Goal: Task Accomplishment & Management: Use online tool/utility

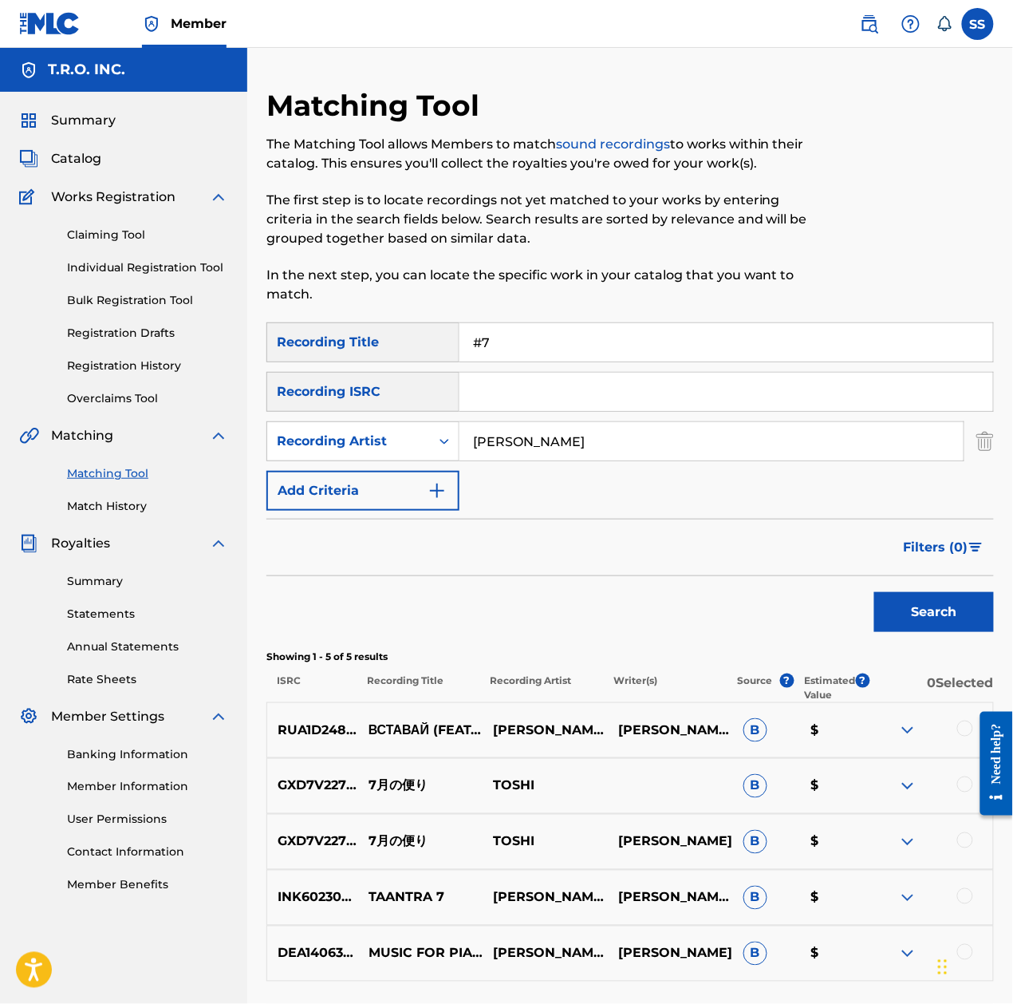
click at [573, 351] on input "#7" at bounding box center [727, 342] width 534 height 38
drag, startPoint x: 271, startPoint y: 342, endPoint x: 199, endPoint y: 324, distance: 74.7
click at [199, 324] on main "T.R.O. INC. Summary Catalog Works Registration Claiming Tool Individual Registr…" at bounding box center [506, 554] width 1013 height 1013
type input "willing to die"
drag, startPoint x: 667, startPoint y: 451, endPoint x: 267, endPoint y: 440, distance: 400.7
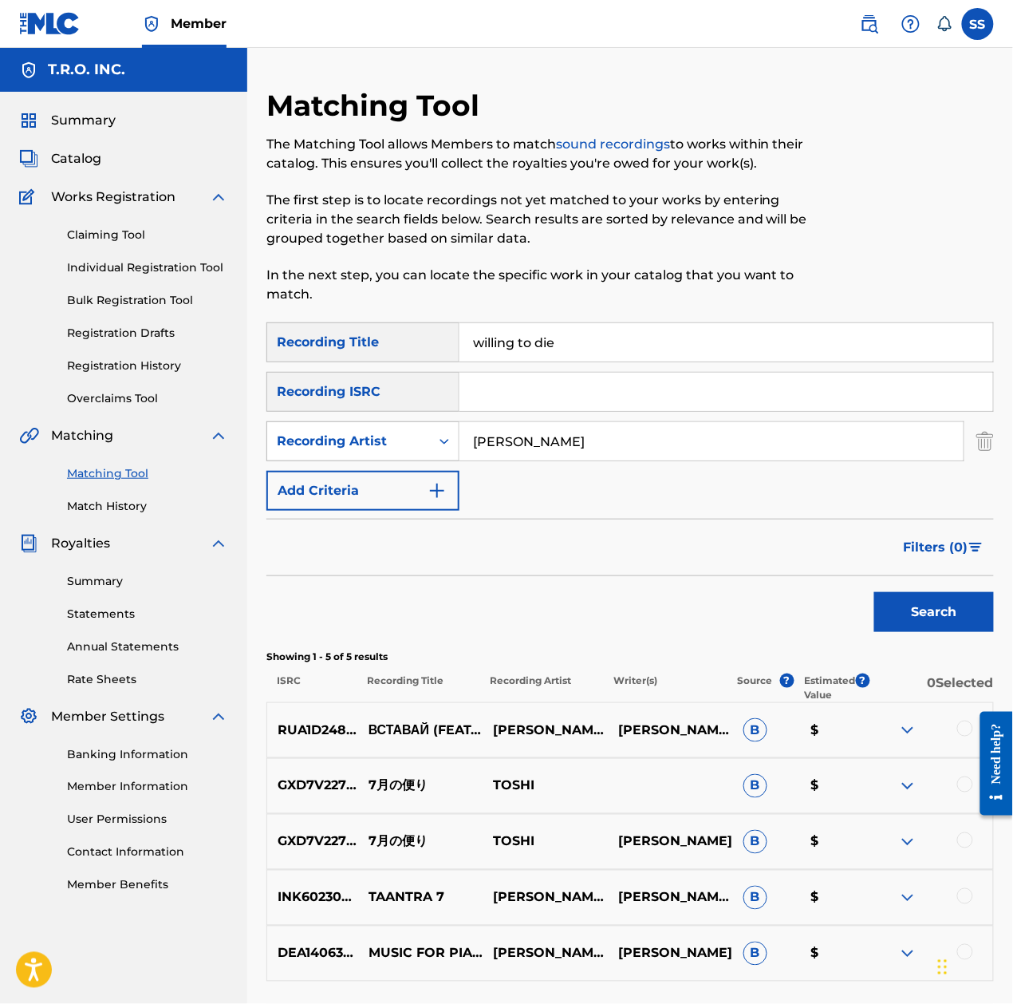
click at [267, 440] on div "SearchWithCriteriaa0b67fee-6997-43f4-b717-f54bdde88caa Recording Artist [PERSON…" at bounding box center [631, 441] width 728 height 40
click at [965, 614] on button "Search" at bounding box center [935, 612] width 120 height 40
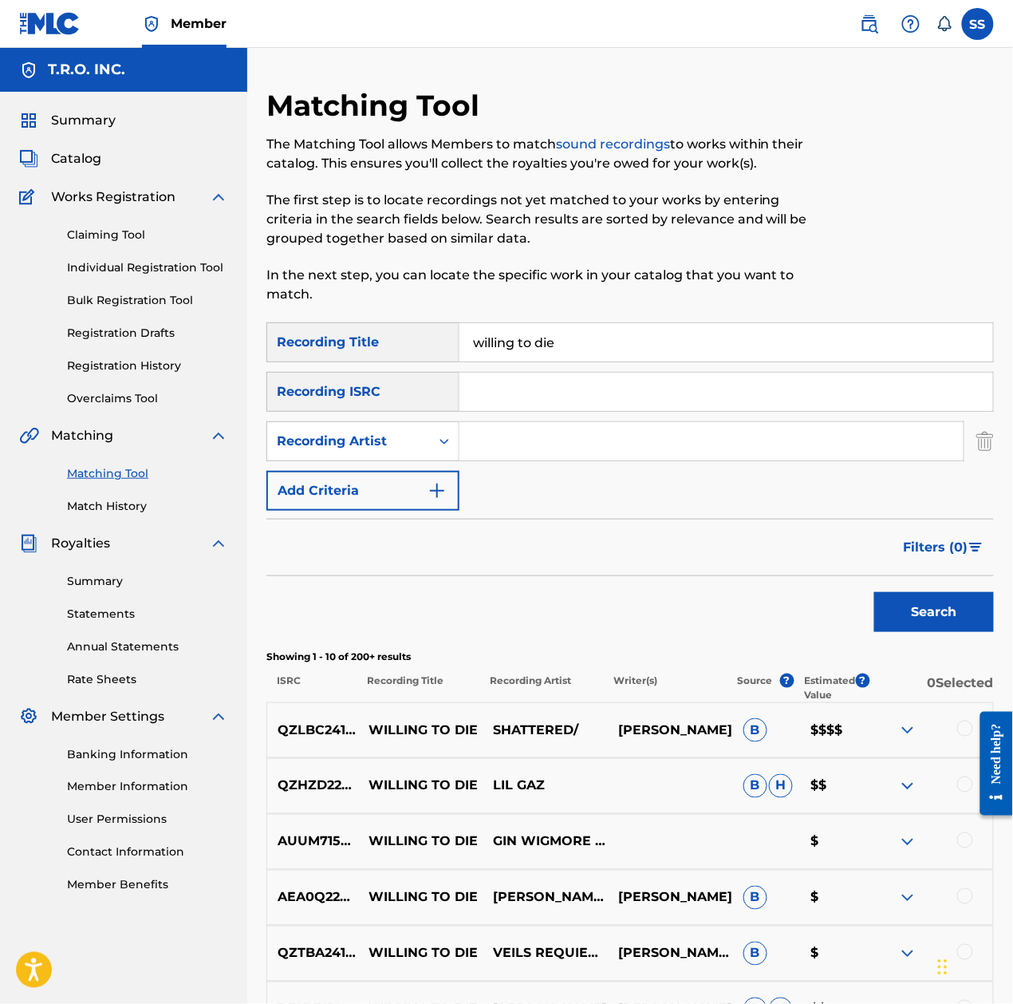
click at [578, 438] on input "Search Form" at bounding box center [712, 441] width 504 height 38
type input "gin wigmore"
click at [875, 592] on button "Search" at bounding box center [935, 612] width 120 height 40
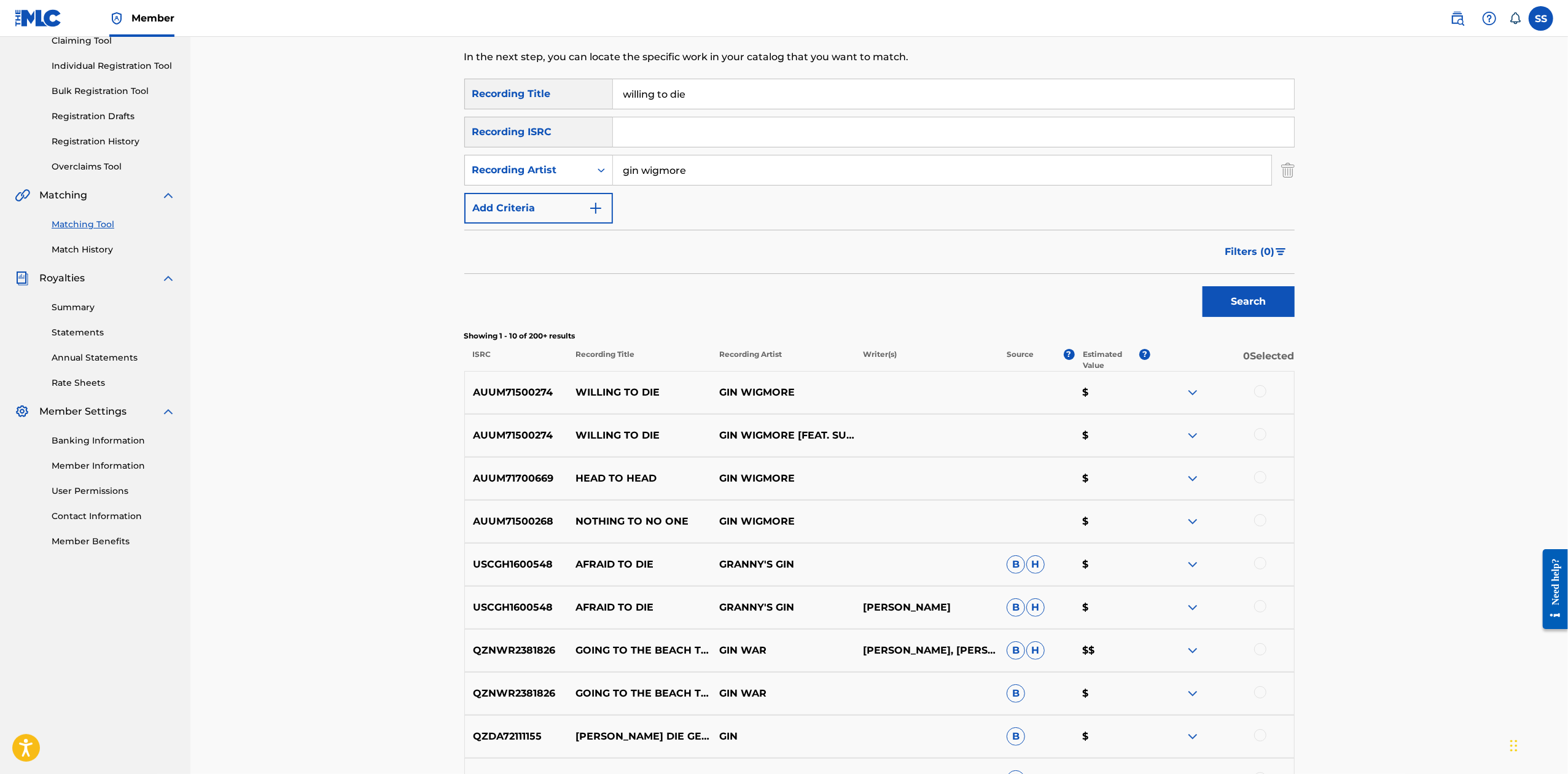
scroll to position [163, 0]
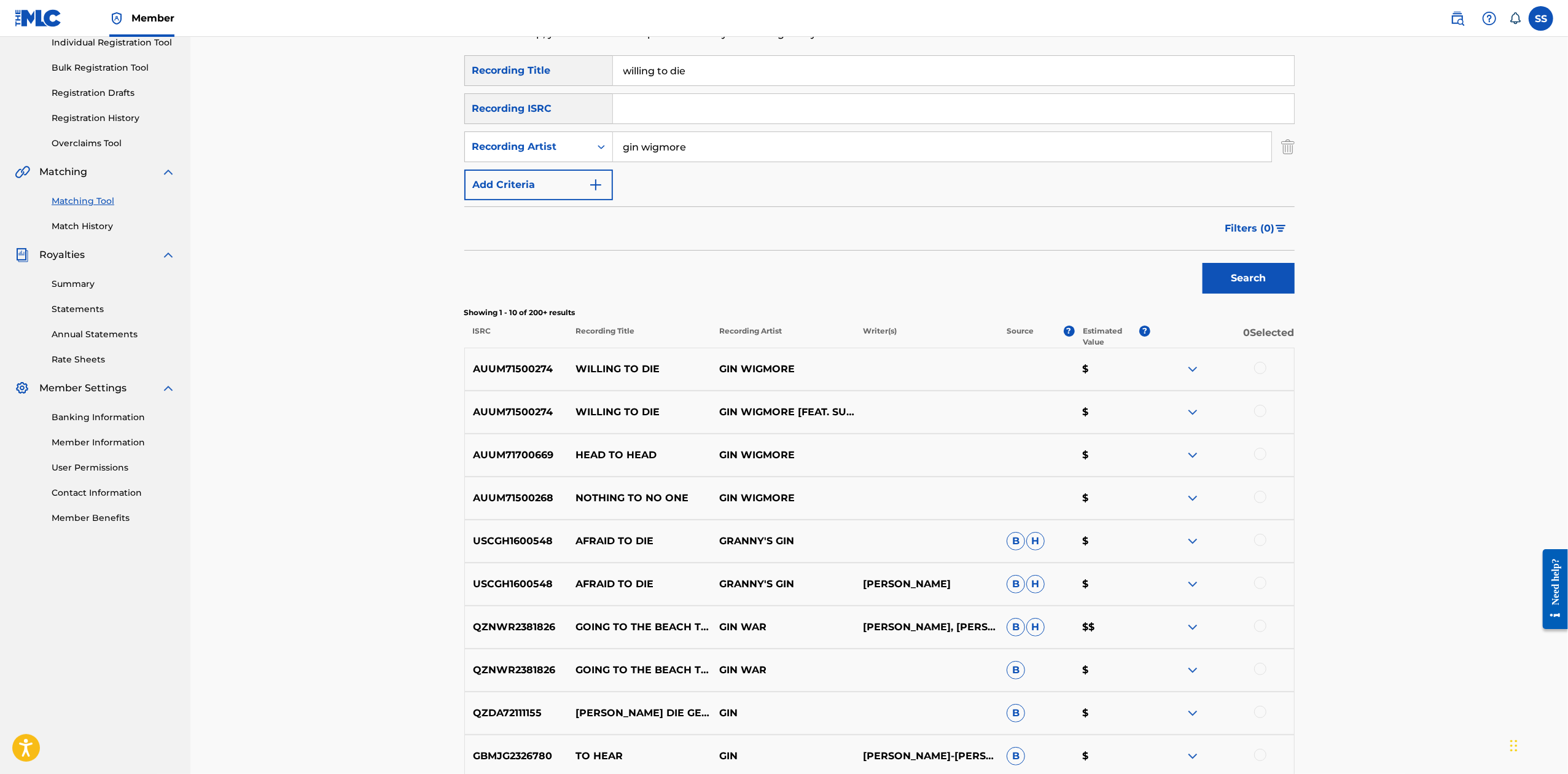
click at [780, 365] on div at bounding box center [1222, 369] width 144 height 15
click at [780, 367] on div at bounding box center [1260, 368] width 12 height 12
click at [780, 414] on div at bounding box center [1260, 411] width 12 height 12
click at [780, 675] on button "Match 2 Groups" at bounding box center [863, 674] width 135 height 31
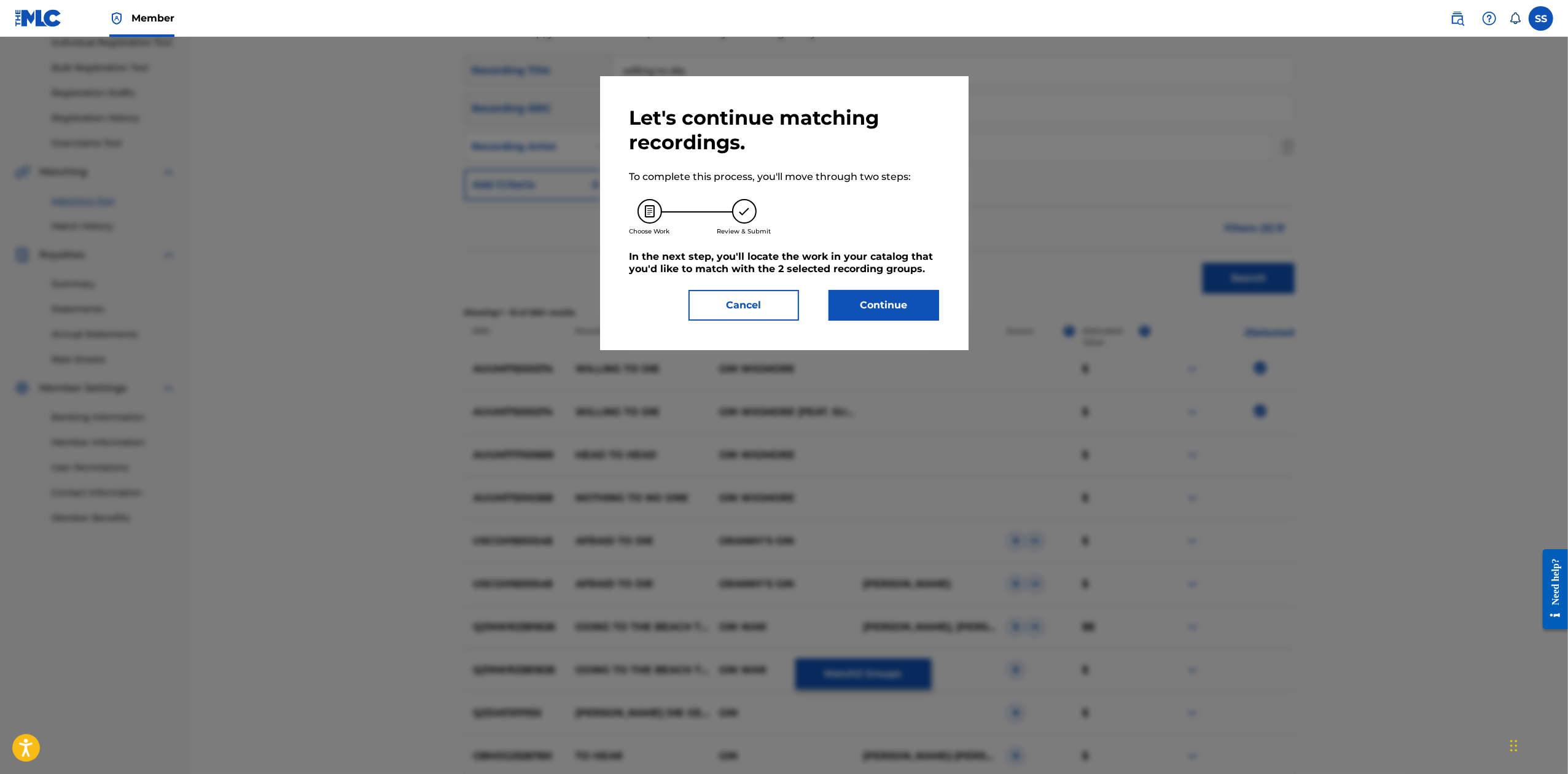
click at [780, 300] on button "Continue" at bounding box center [884, 306] width 111 height 31
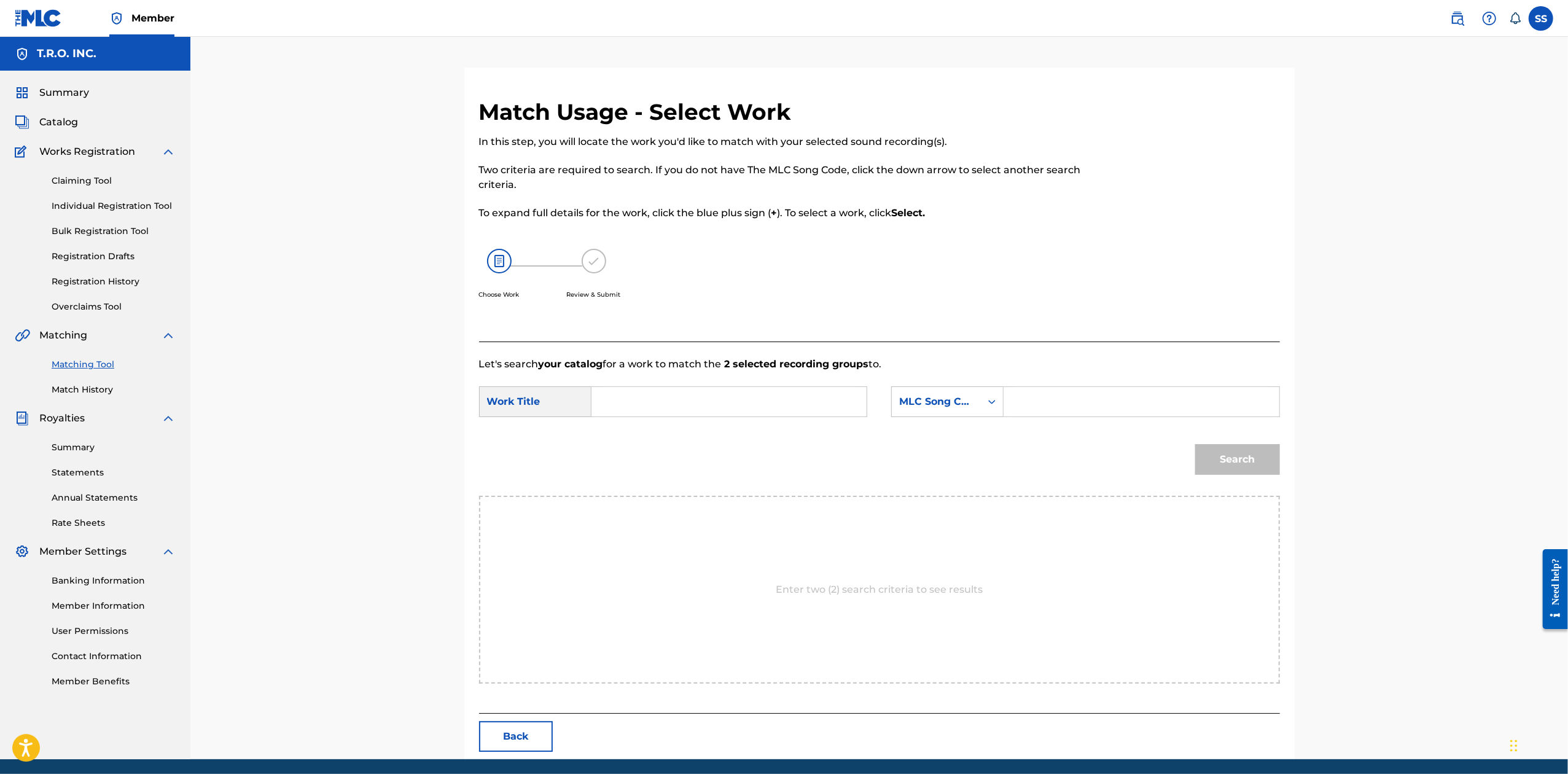
click at [736, 389] on input "Search Form" at bounding box center [729, 402] width 254 height 29
type input "willing to die"
click at [780, 402] on div "MLC Song Code" at bounding box center [936, 401] width 75 height 15
click at [780, 437] on div "Writer Name" at bounding box center [948, 433] width 111 height 31
click at [780, 407] on div "Search Form" at bounding box center [1142, 402] width 276 height 31
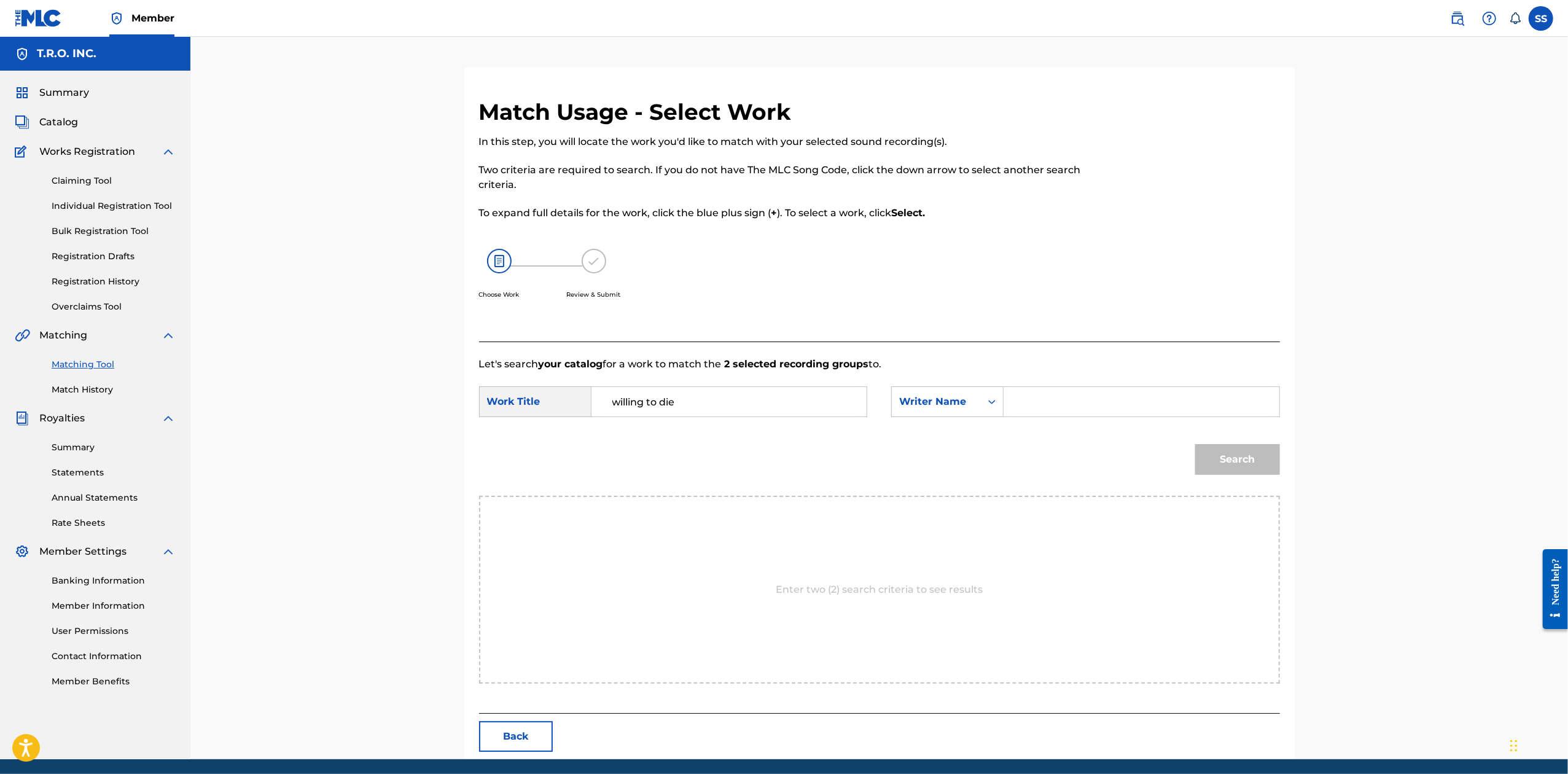
click at [780, 403] on input "Search Form" at bounding box center [1141, 402] width 254 height 29
type input "[PERSON_NAME]"
click at [780, 444] on button "Search" at bounding box center [1238, 460] width 85 height 31
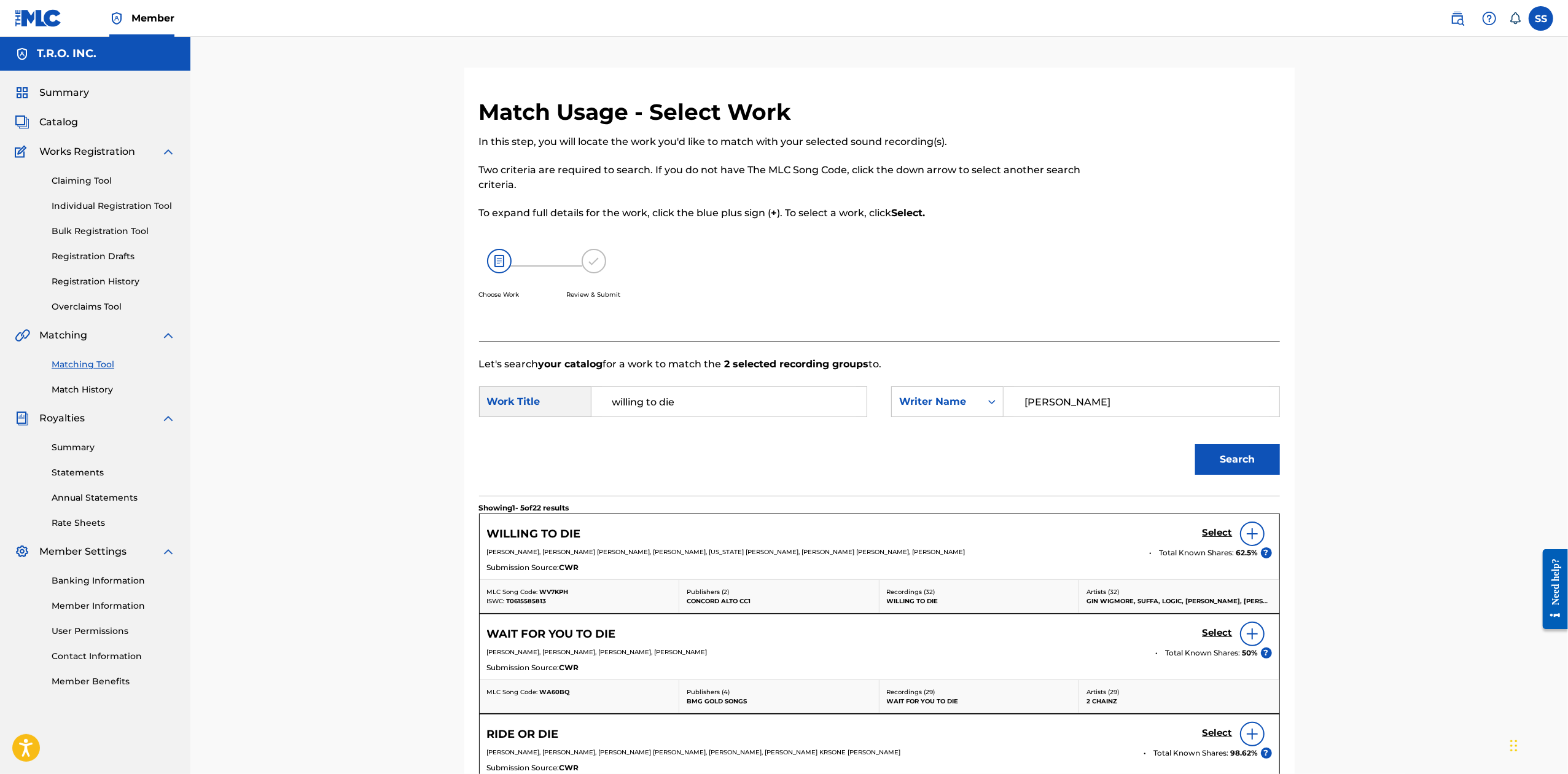
click at [780, 529] on h5 "Select" at bounding box center [1217, 533] width 30 height 12
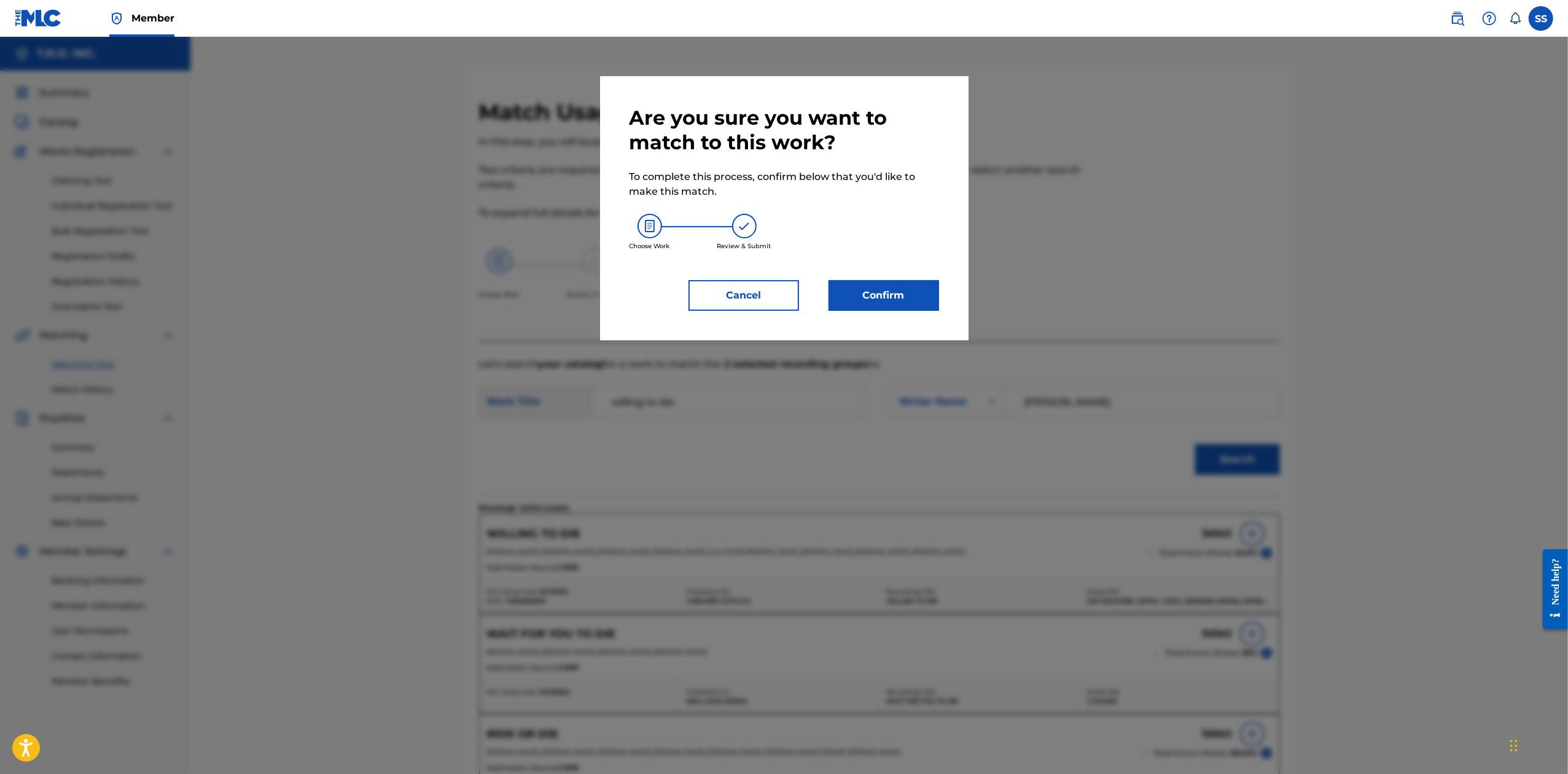
click at [780, 310] on button "Confirm" at bounding box center [884, 296] width 111 height 31
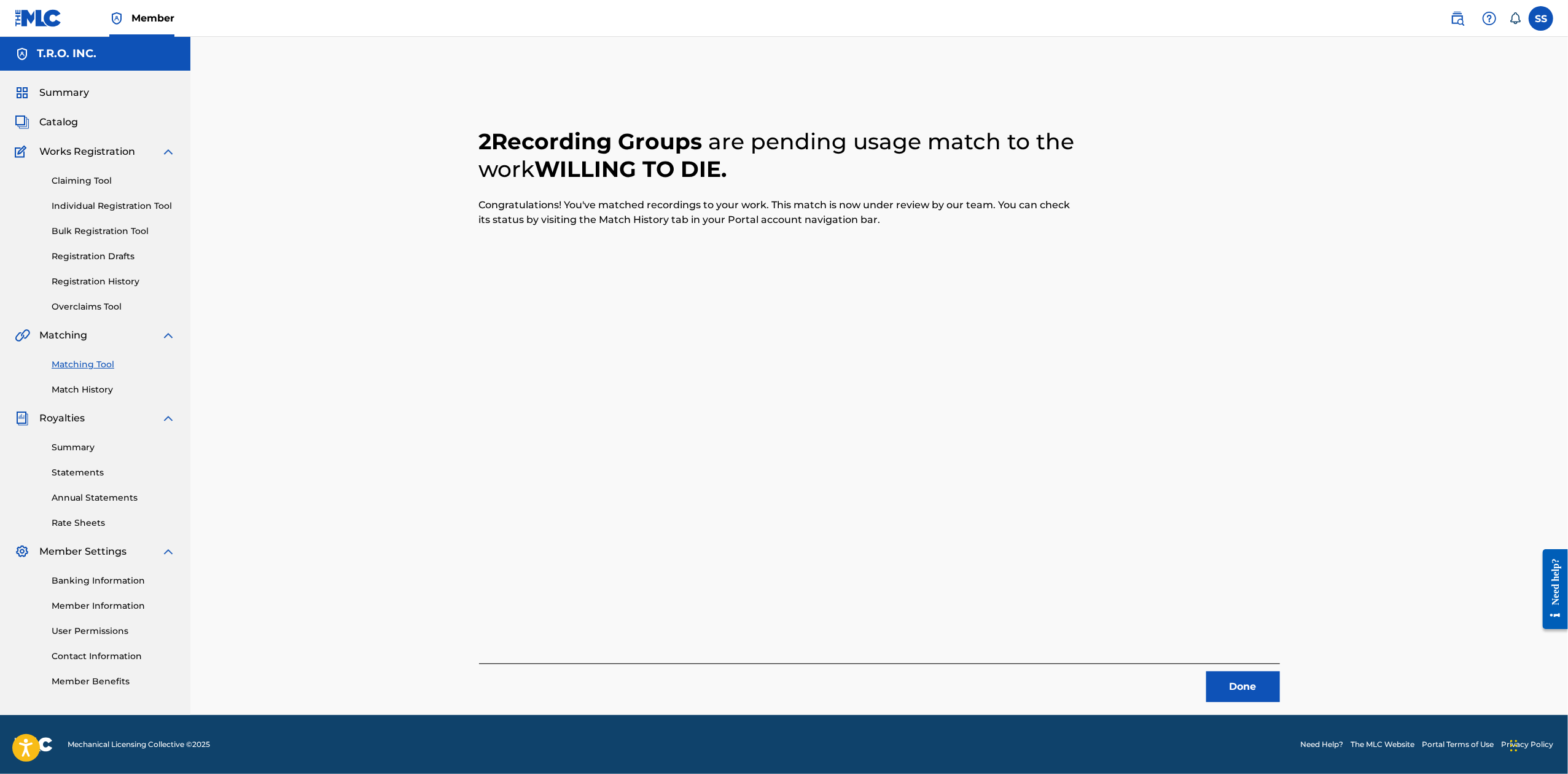
click at [780, 709] on div "2 Recording Groups are pending usage match to the work WILLING TO DIE . Congrat…" at bounding box center [879, 391] width 860 height 648
click at [780, 696] on button "Done" at bounding box center [1243, 687] width 74 height 31
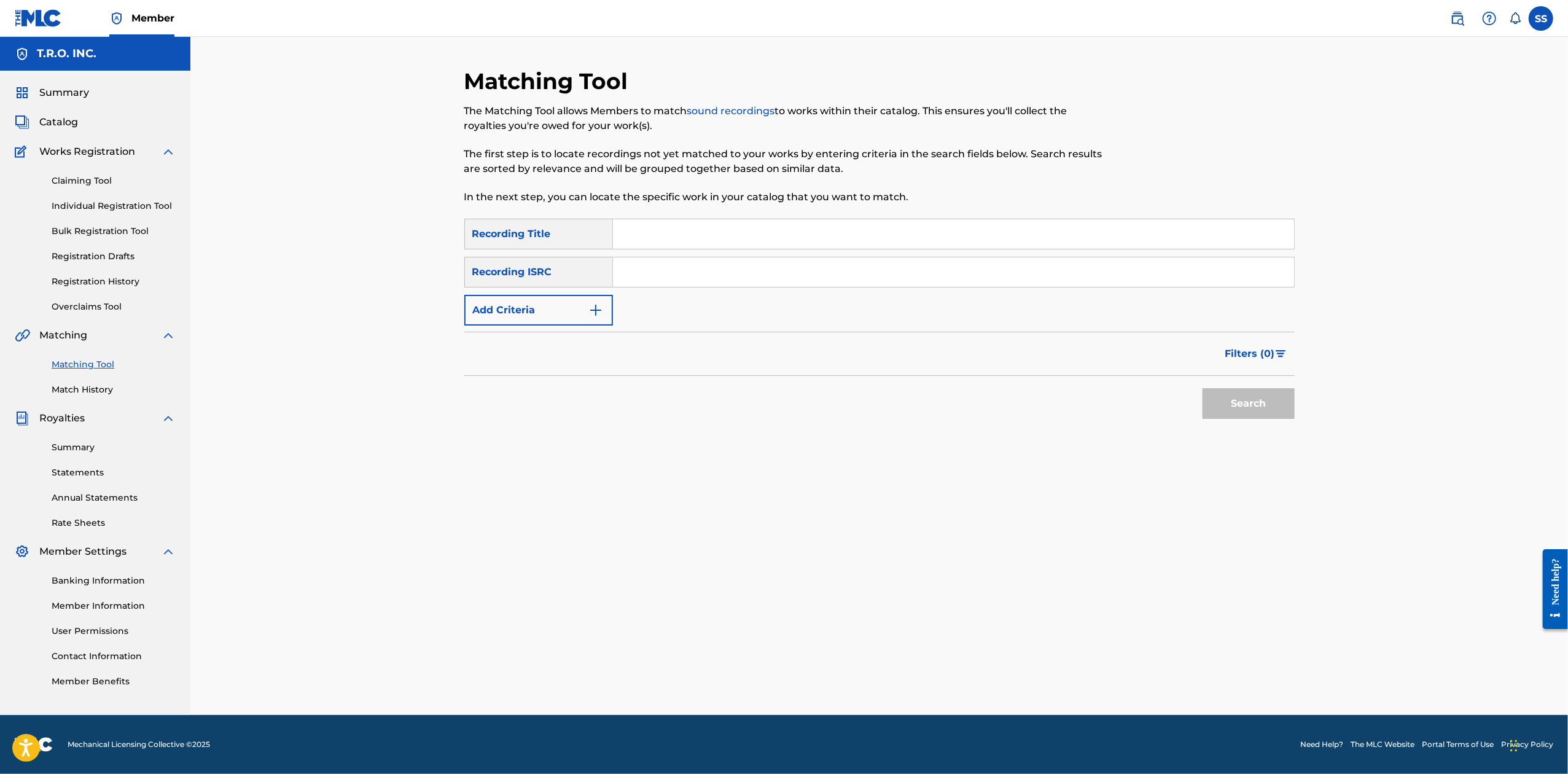
click at [759, 236] on input "Search Form" at bounding box center [953, 234] width 681 height 29
type input "obsessed"
click at [576, 306] on button "Add Criteria" at bounding box center [538, 310] width 149 height 31
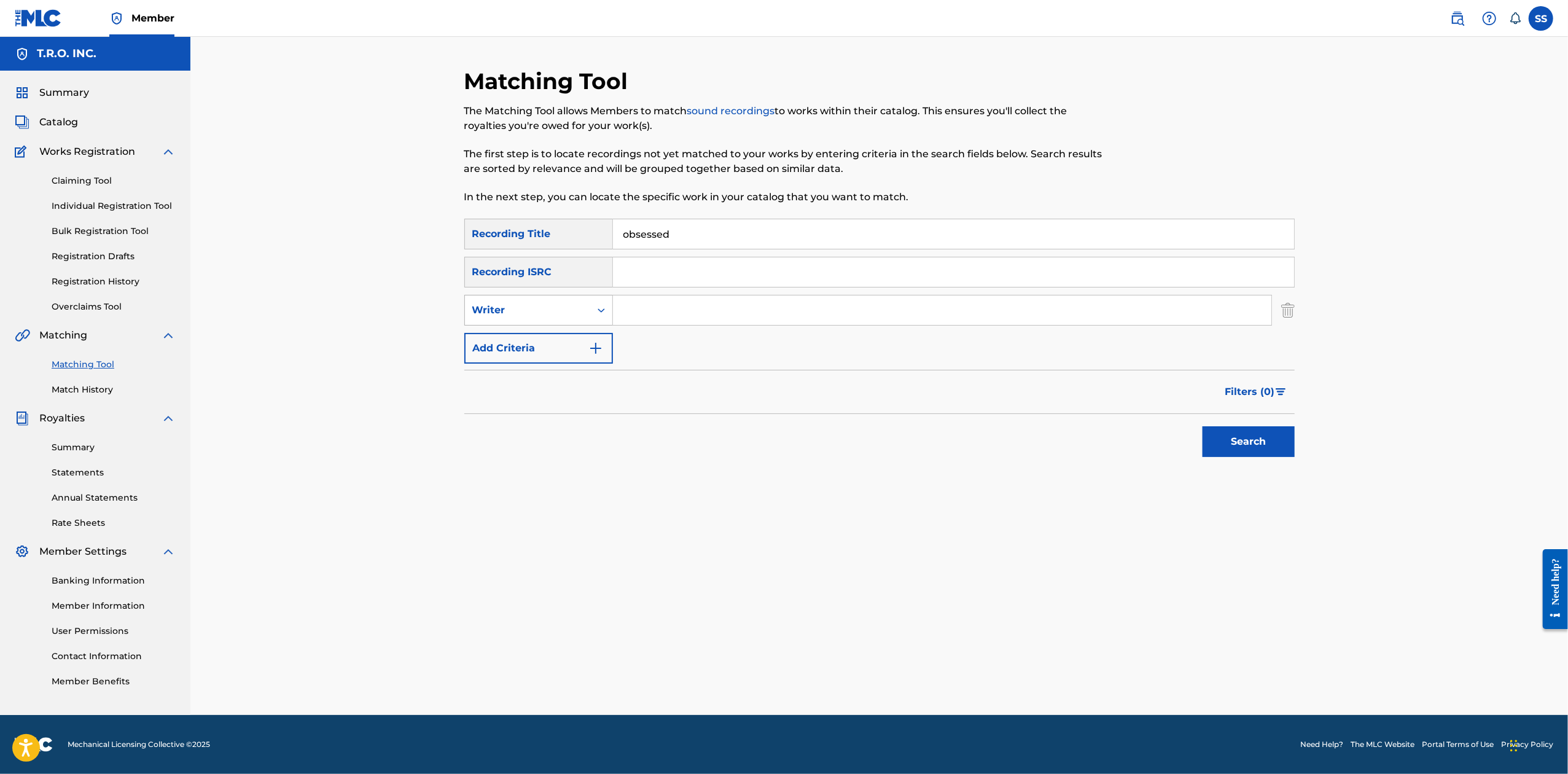
click at [576, 306] on div "Writer" at bounding box center [528, 310] width 111 height 15
click at [568, 338] on div "Recording Artist" at bounding box center [539, 341] width 148 height 31
click at [641, 308] on input "Search Form" at bounding box center [941, 310] width 658 height 29
type input "[PERSON_NAME]"
click at [780, 427] on button "Search" at bounding box center [1249, 442] width 92 height 31
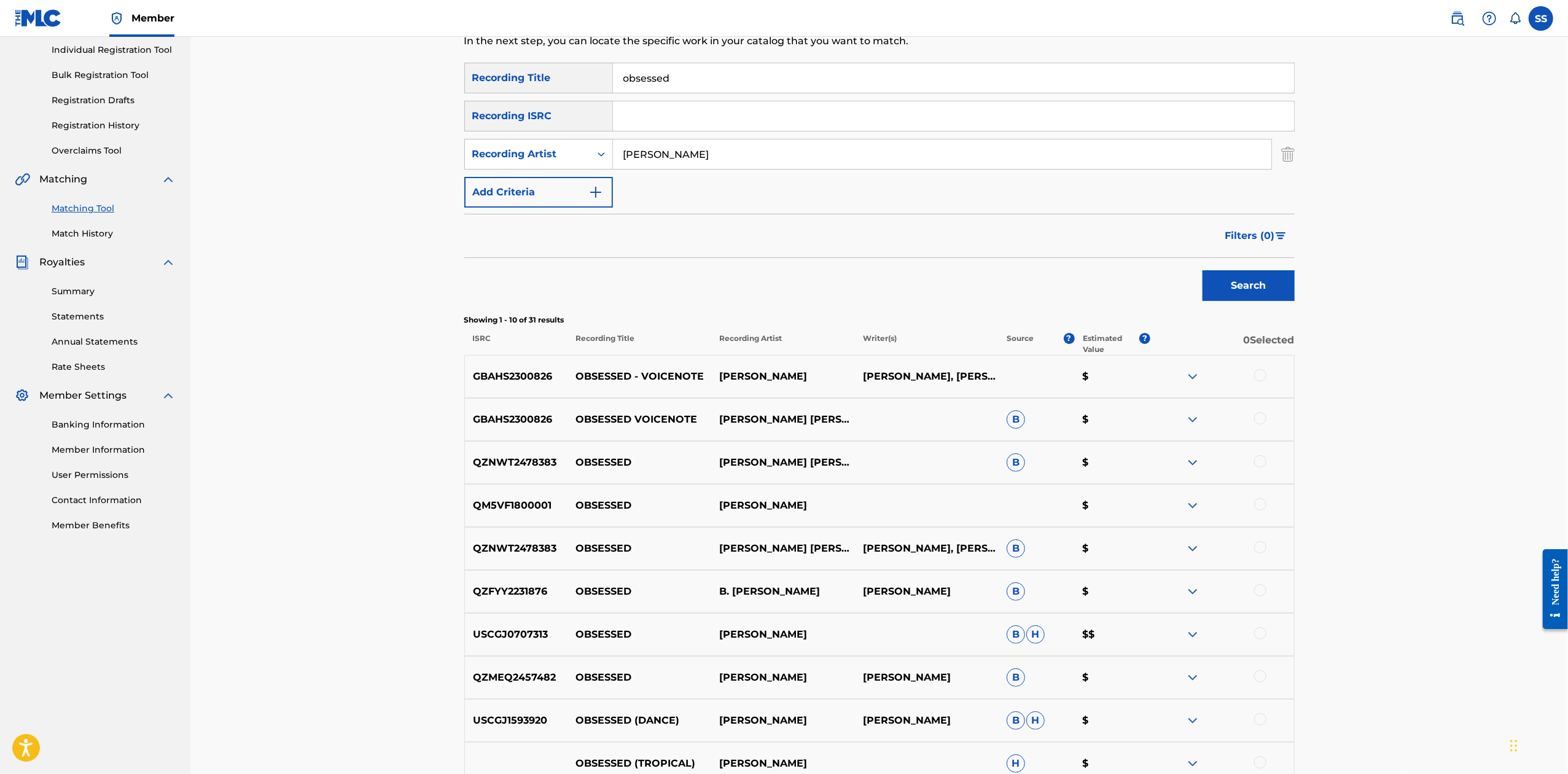
scroll to position [163, 0]
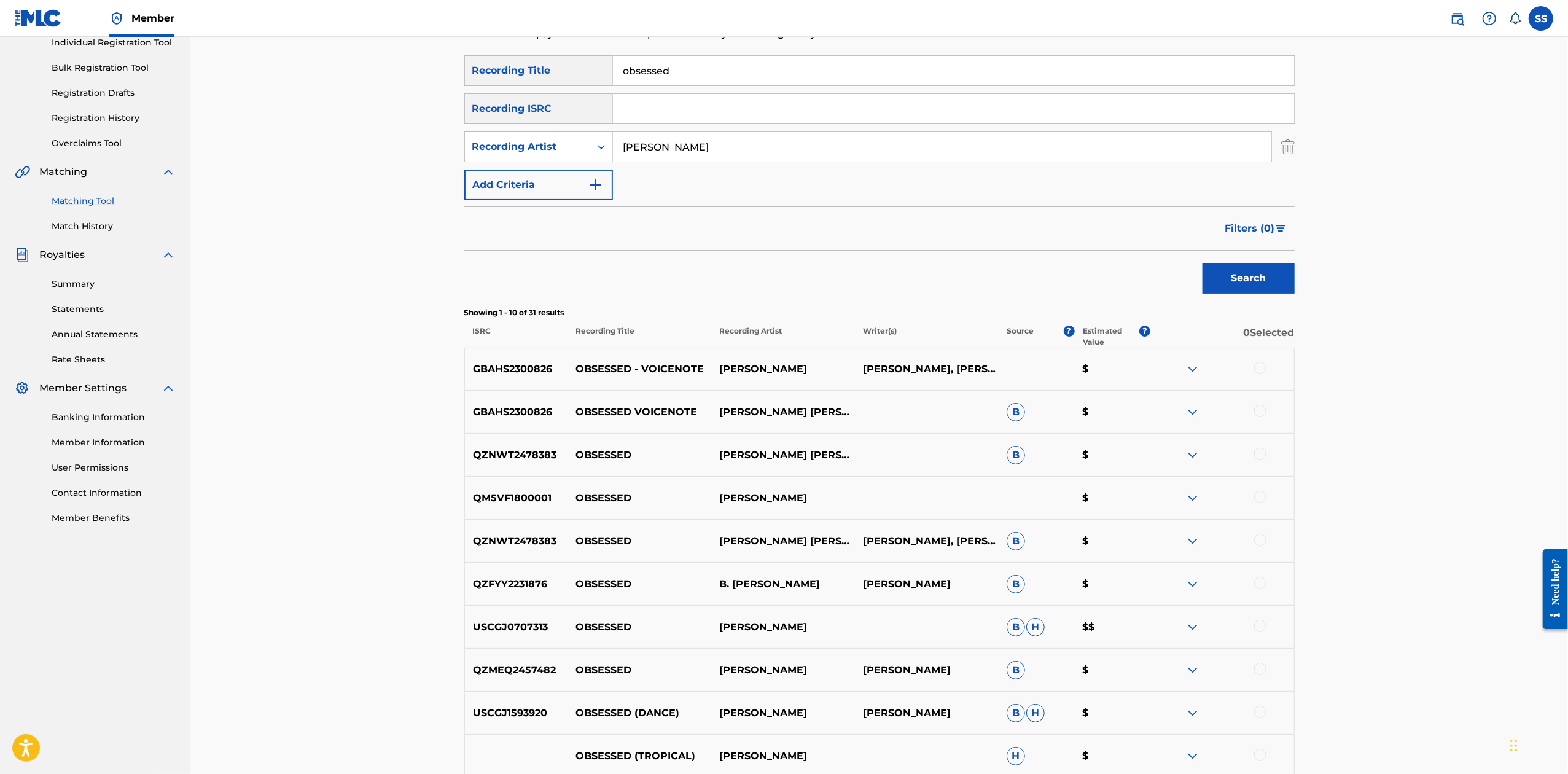
click at [780, 367] on div at bounding box center [1260, 368] width 12 height 12
click at [780, 412] on div at bounding box center [1260, 411] width 12 height 12
click at [780, 679] on button "Match 2 Groups" at bounding box center [863, 674] width 135 height 31
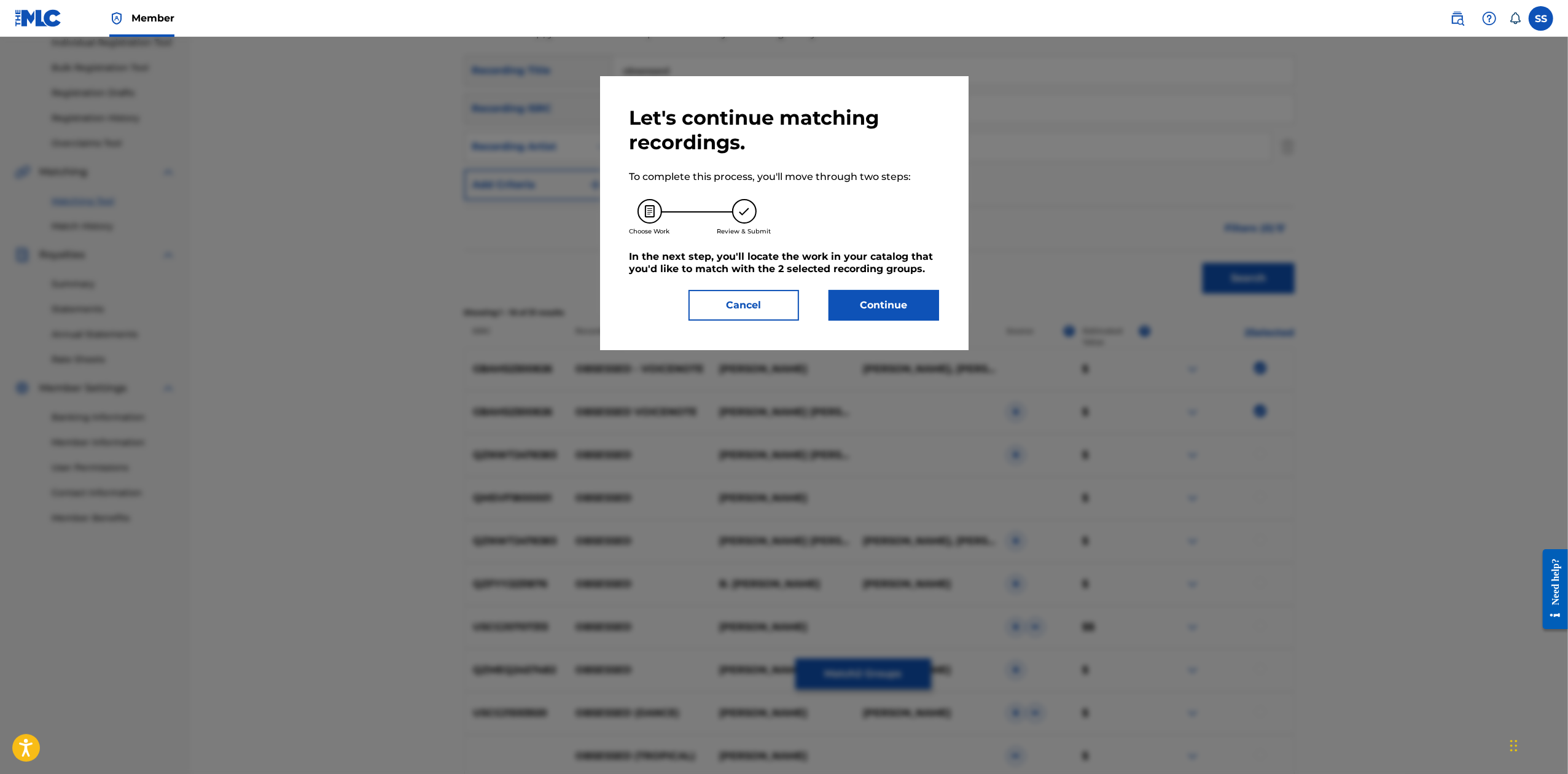
click at [780, 318] on button "Continue" at bounding box center [884, 306] width 111 height 31
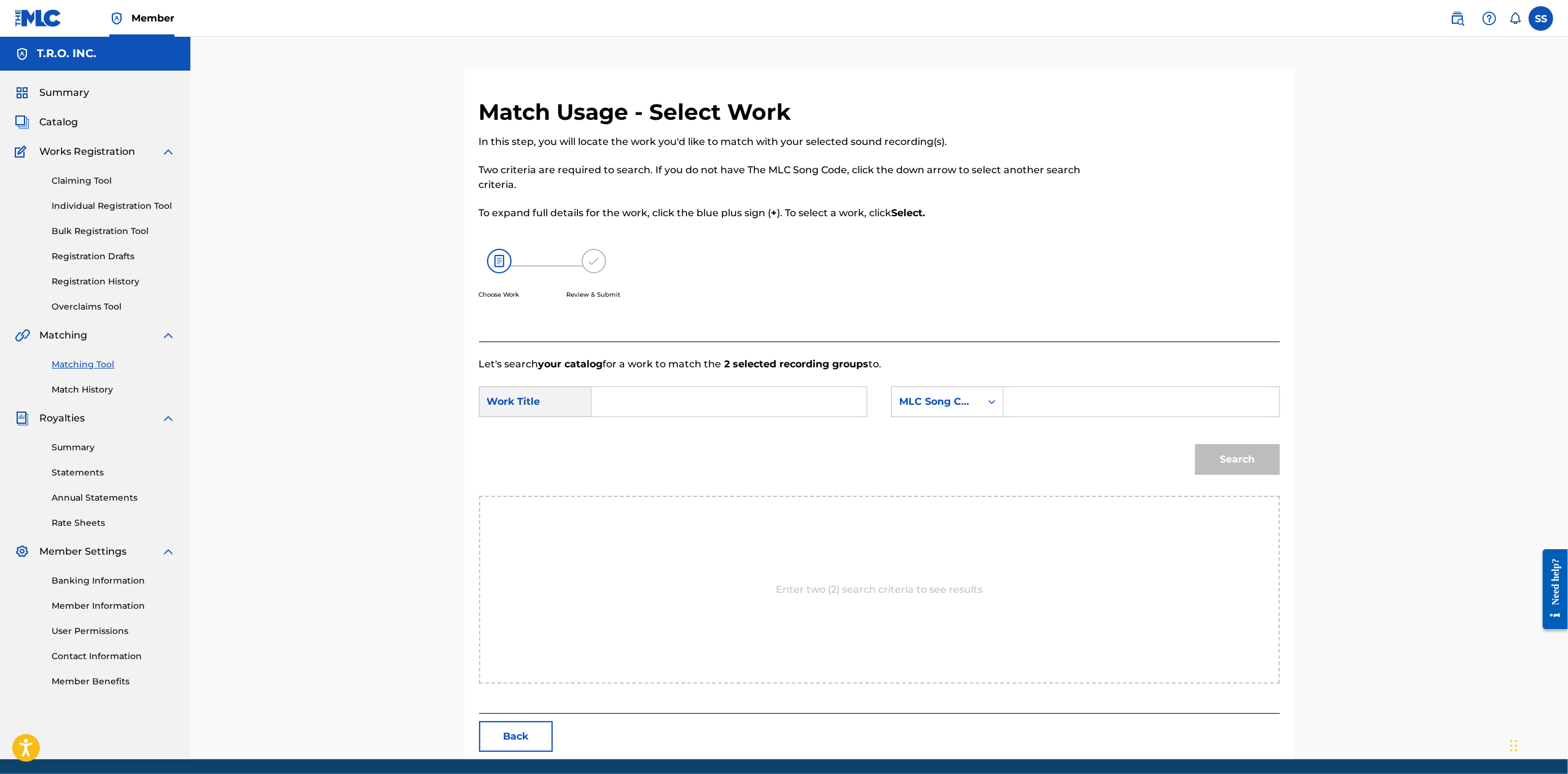
click at [652, 407] on input "Search Form" at bounding box center [729, 402] width 254 height 29
type input "obsessed"
click at [780, 406] on div "MLC Song Code" at bounding box center [936, 401] width 75 height 15
click at [780, 437] on div "Writer Name" at bounding box center [948, 433] width 111 height 31
click at [780, 411] on input "Search Form" at bounding box center [1141, 402] width 254 height 29
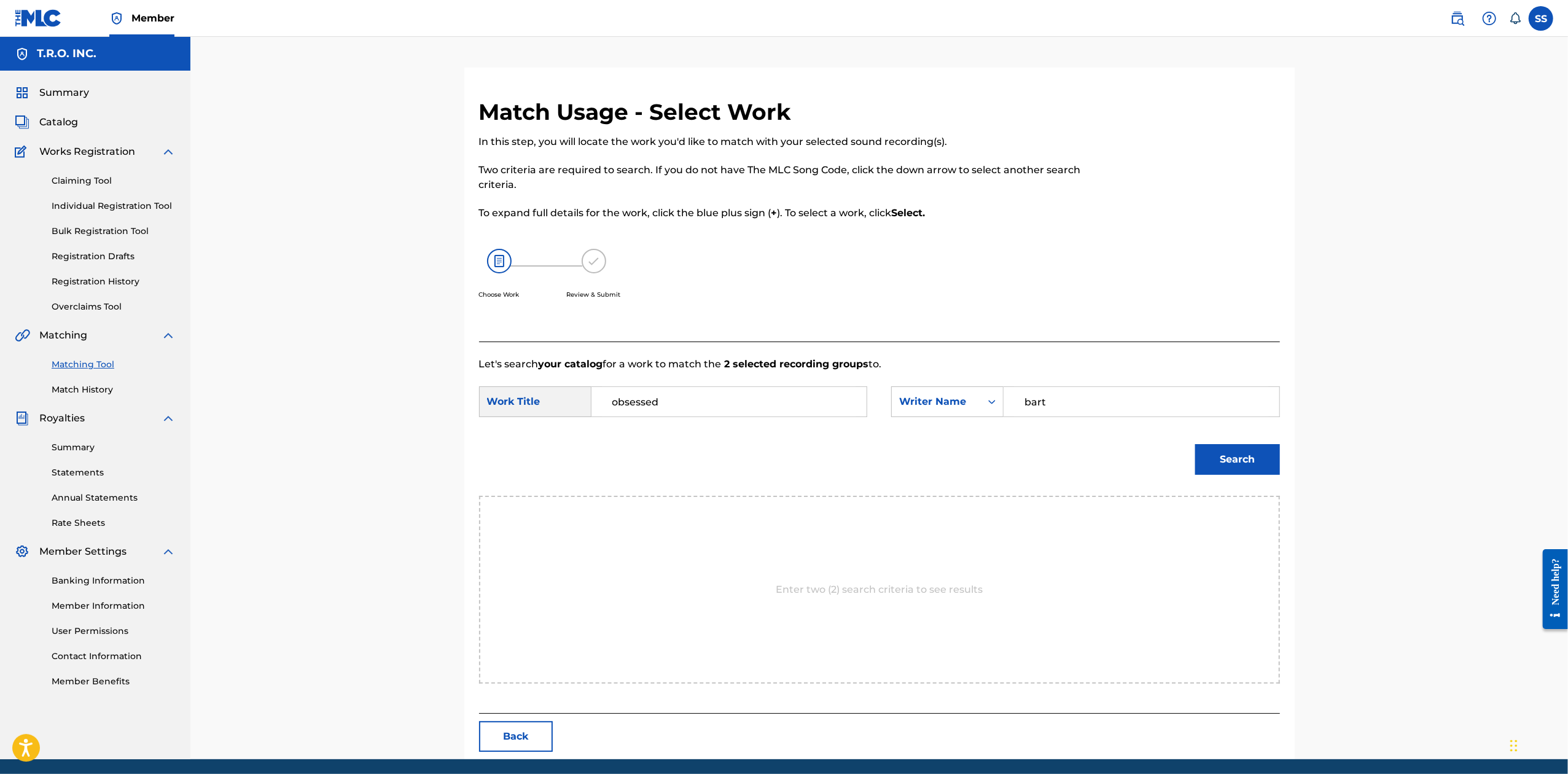
type input "bart"
click at [780, 444] on button "Search" at bounding box center [1238, 460] width 85 height 31
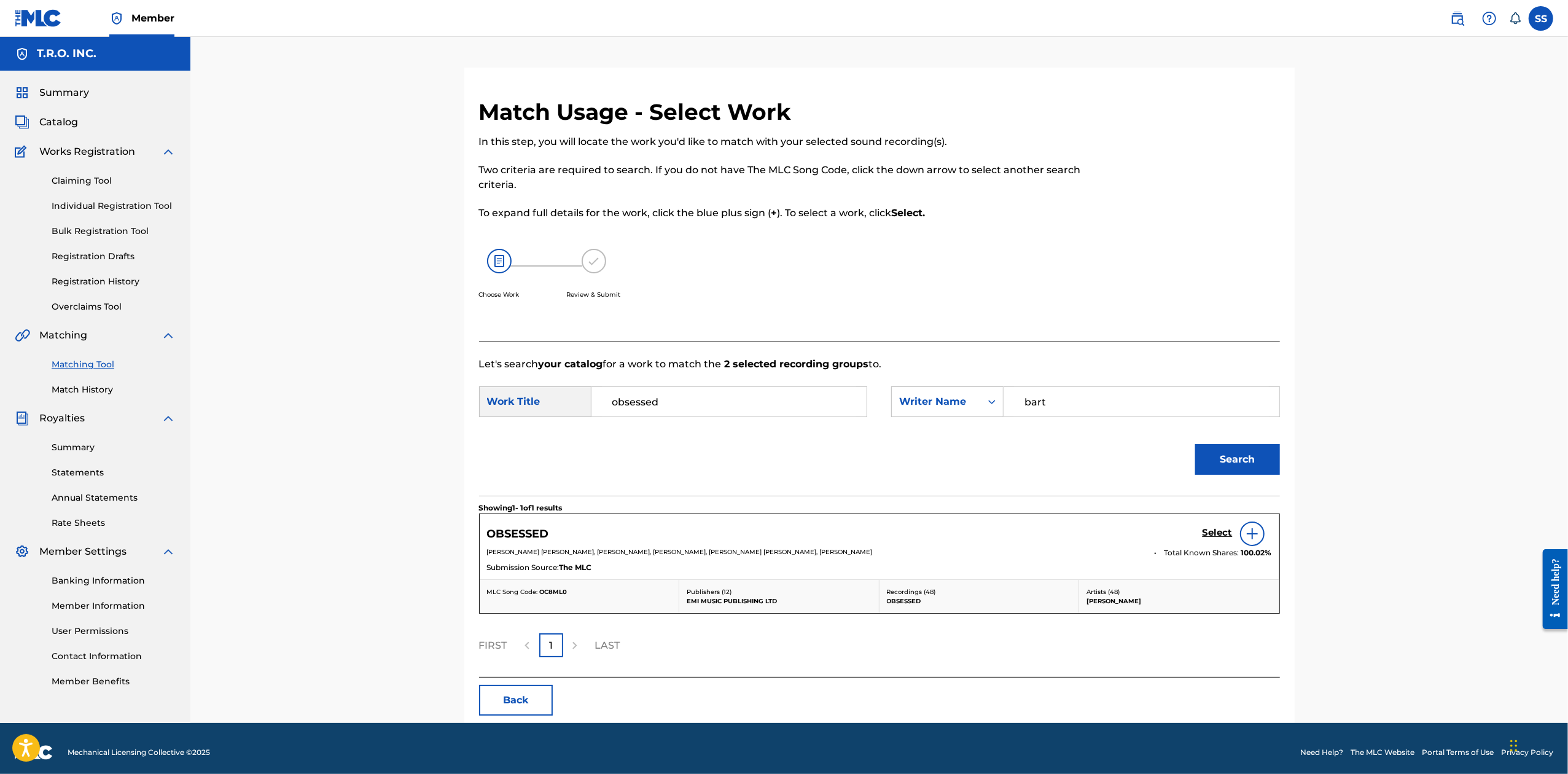
click at [780, 534] on h5 "Select" at bounding box center [1217, 533] width 30 height 12
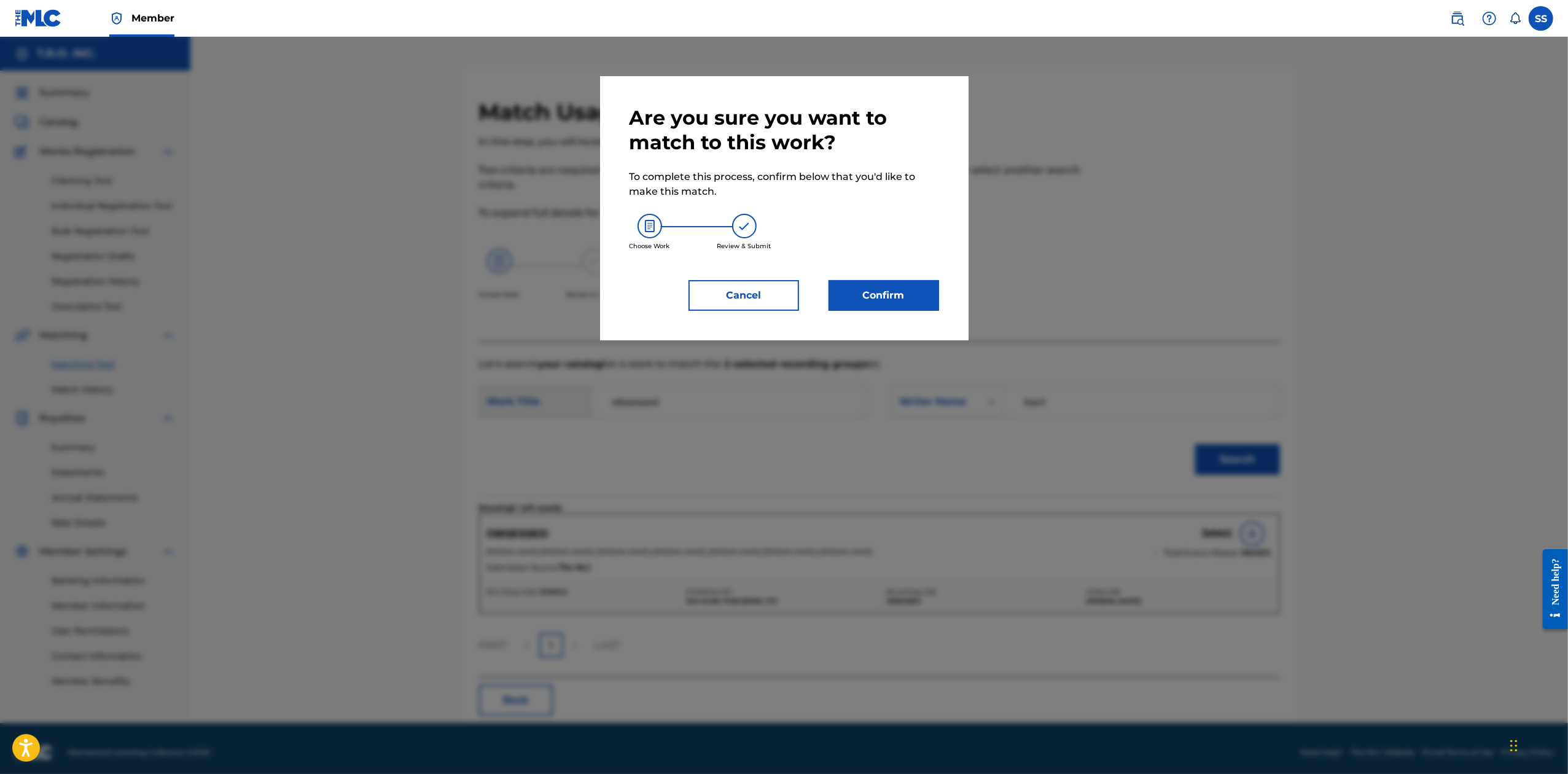
click at [780, 306] on button "Confirm" at bounding box center [884, 296] width 111 height 31
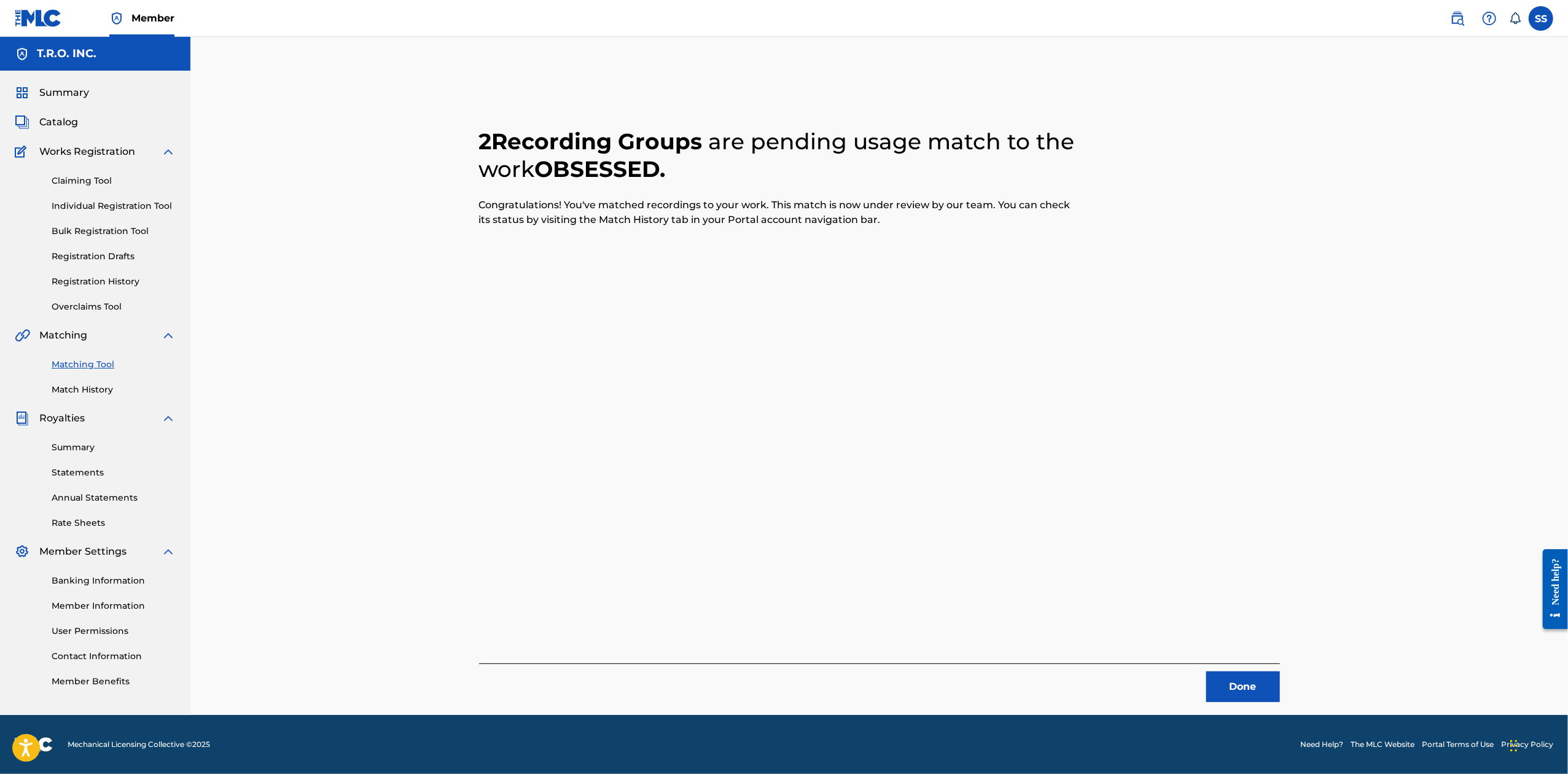
click at [780, 685] on button "Done" at bounding box center [1243, 687] width 74 height 31
